Goal: Task Accomplishment & Management: Use online tool/utility

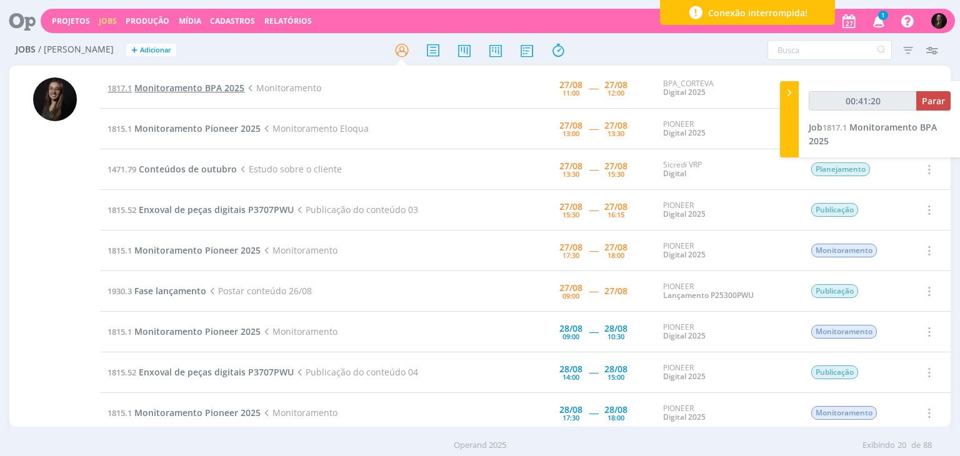
click at [214, 88] on span "Monitoramento BPA 2025" at bounding box center [189, 88] width 110 height 12
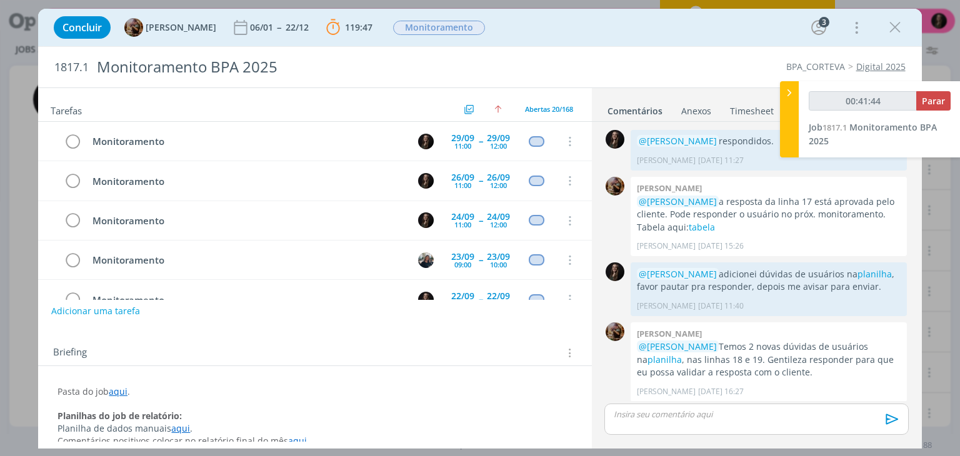
scroll to position [628, 0]
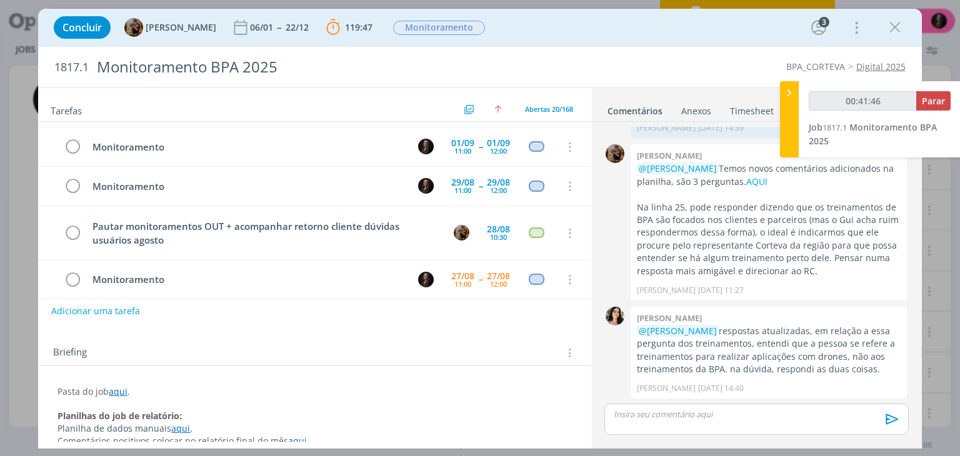
type input "00:41:47"
click at [920, 96] on button "Parar" at bounding box center [933, 100] width 34 height 19
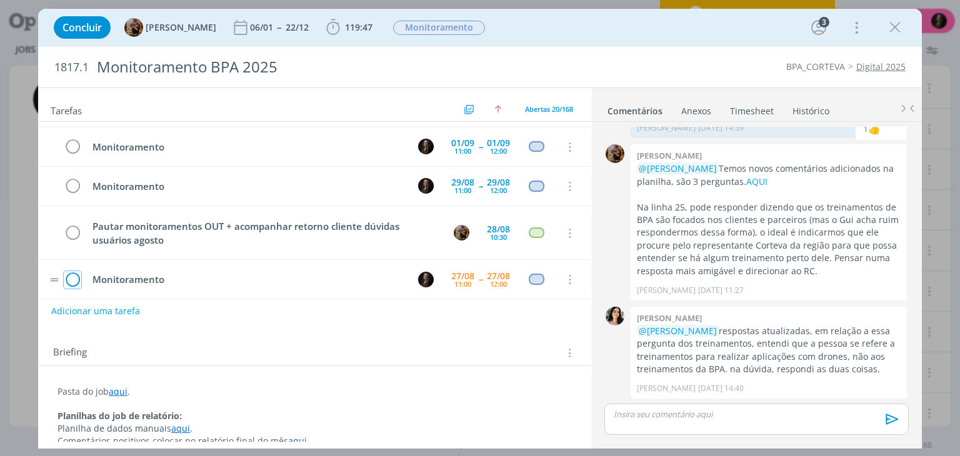
click at [73, 271] on icon "dialog" at bounding box center [73, 280] width 18 height 19
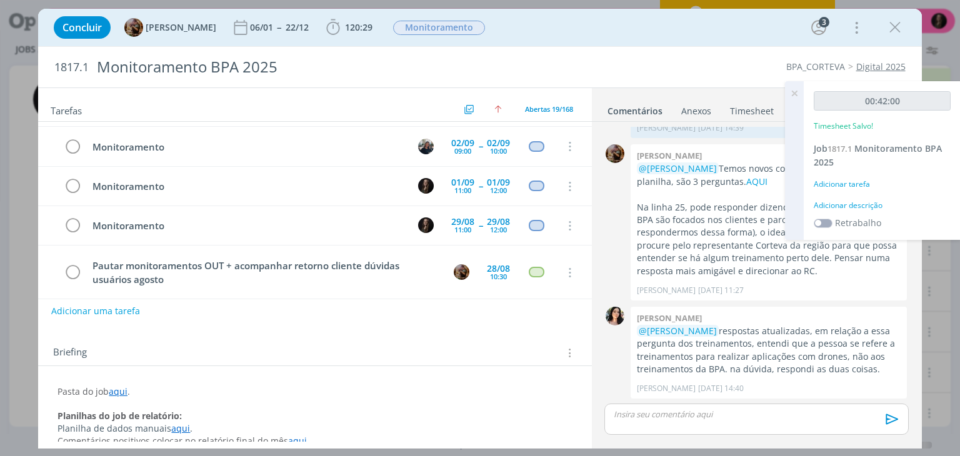
click at [848, 201] on div "Adicionar descrição" at bounding box center [882, 205] width 137 height 11
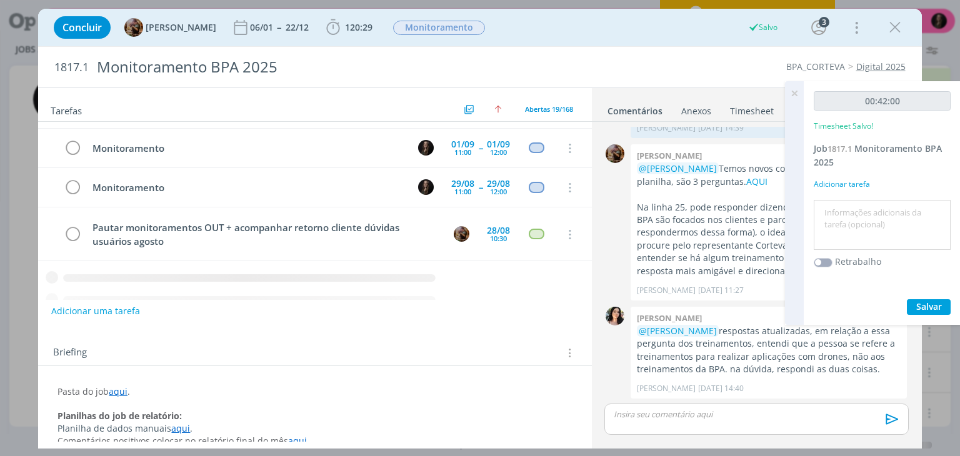
drag, startPoint x: 848, startPoint y: 201, endPoint x: 848, endPoint y: 216, distance: 14.4
click at [848, 203] on div at bounding box center [882, 225] width 137 height 51
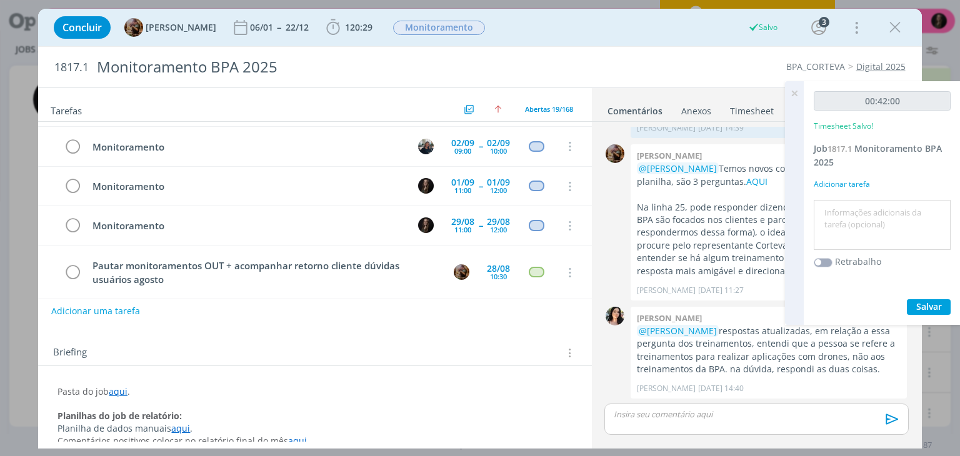
click at [849, 216] on textarea at bounding box center [882, 225] width 131 height 44
type textarea "monitoramento"
click at [907, 299] on button "Salvar" at bounding box center [929, 307] width 44 height 16
click at [929, 308] on span "Salvar" at bounding box center [929, 307] width 26 height 12
